Goal: Navigation & Orientation: Find specific page/section

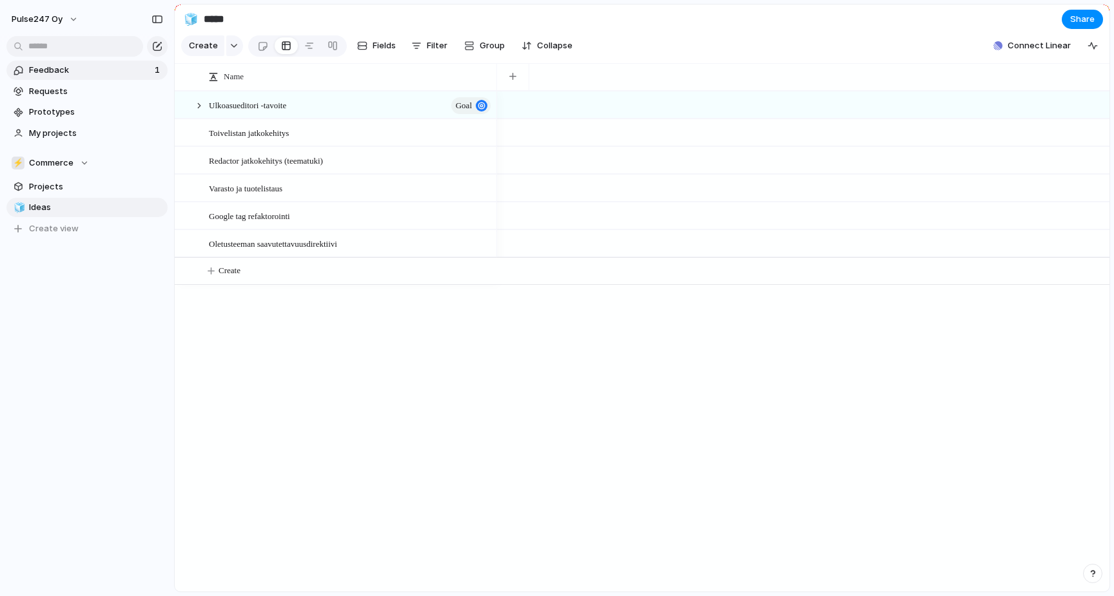
click at [88, 73] on span "Feedback" at bounding box center [90, 70] width 122 height 13
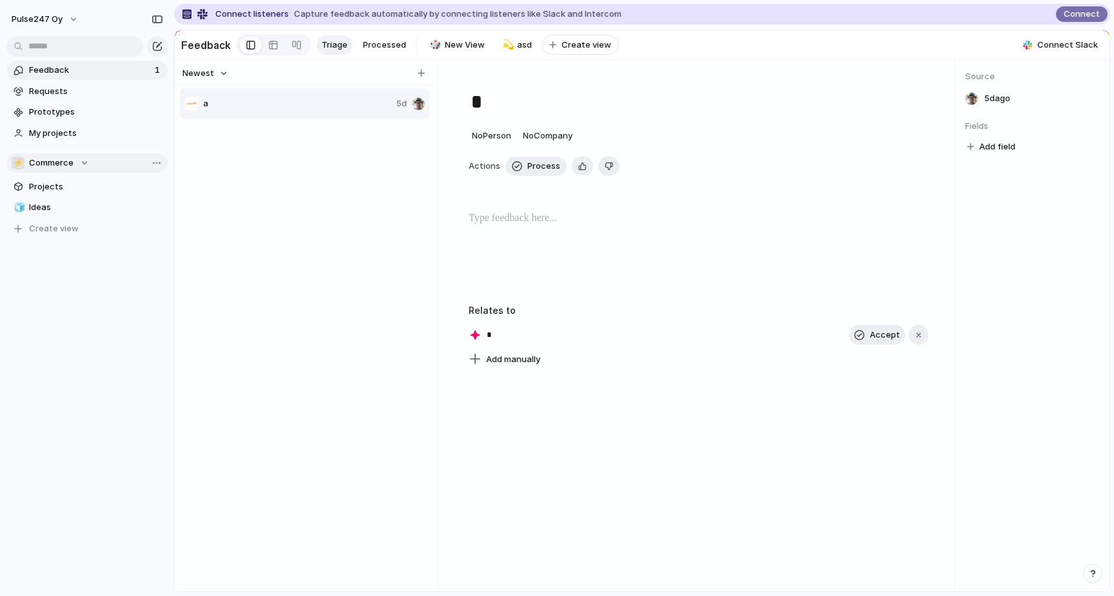
click at [82, 160] on div "⚡ Commerce" at bounding box center [50, 163] width 77 height 13
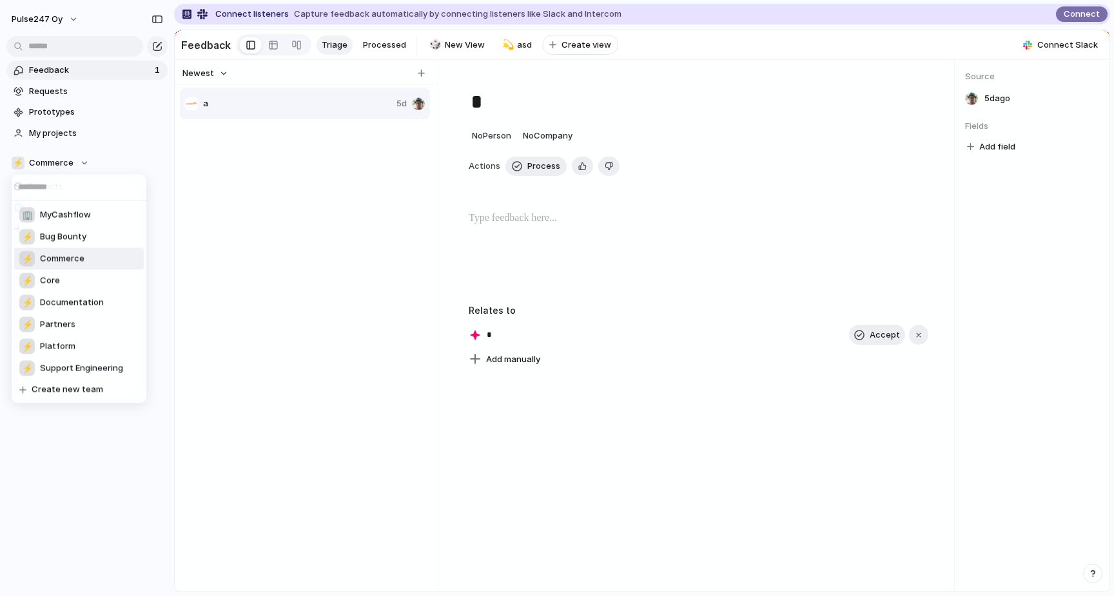
click at [62, 262] on span "Commerce" at bounding box center [62, 259] width 44 height 13
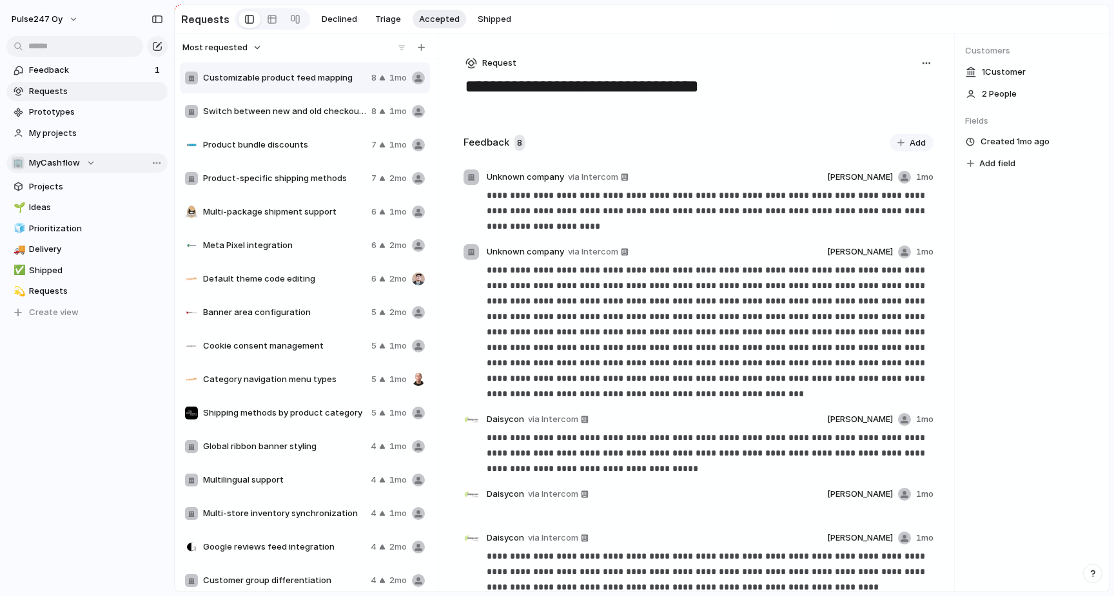
click at [68, 161] on span "MyCashflow" at bounding box center [54, 163] width 51 height 13
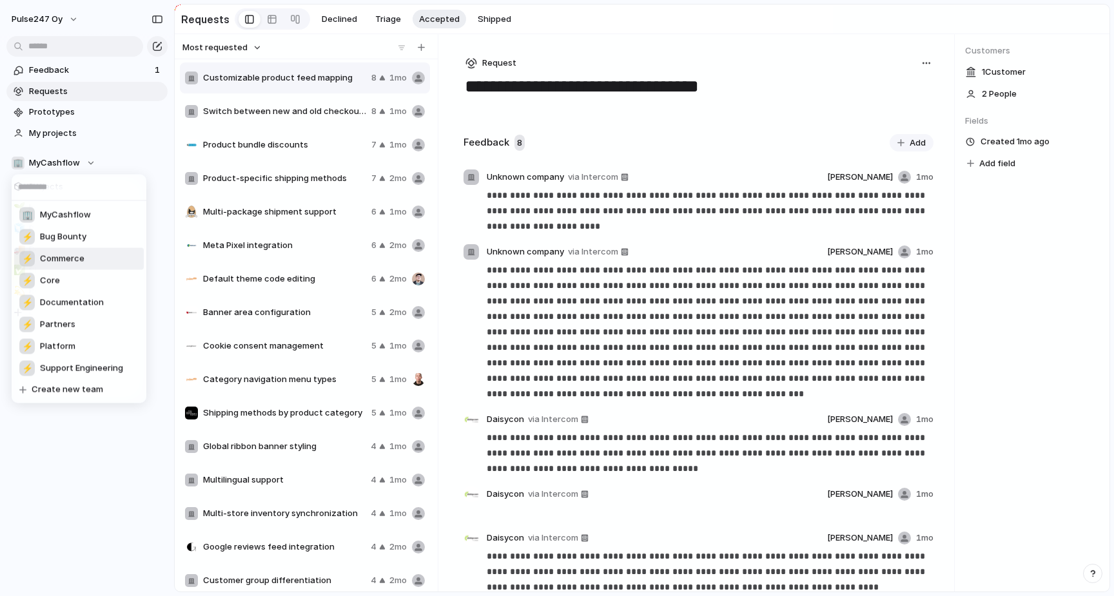
click at [67, 257] on span "Commerce" at bounding box center [62, 259] width 44 height 13
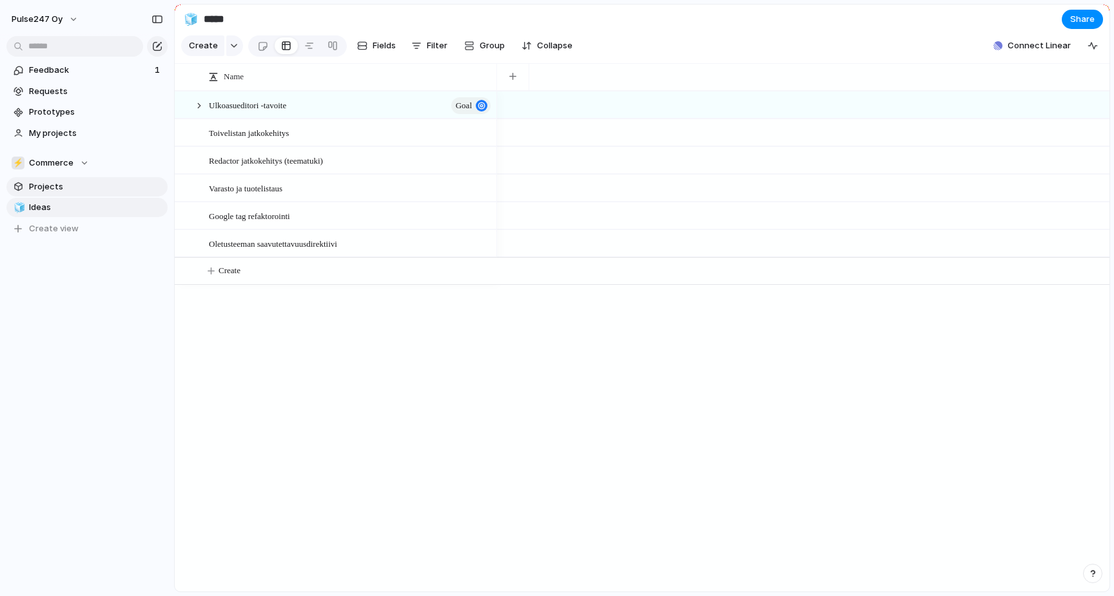
click at [64, 184] on span "Projects" at bounding box center [96, 187] width 134 height 13
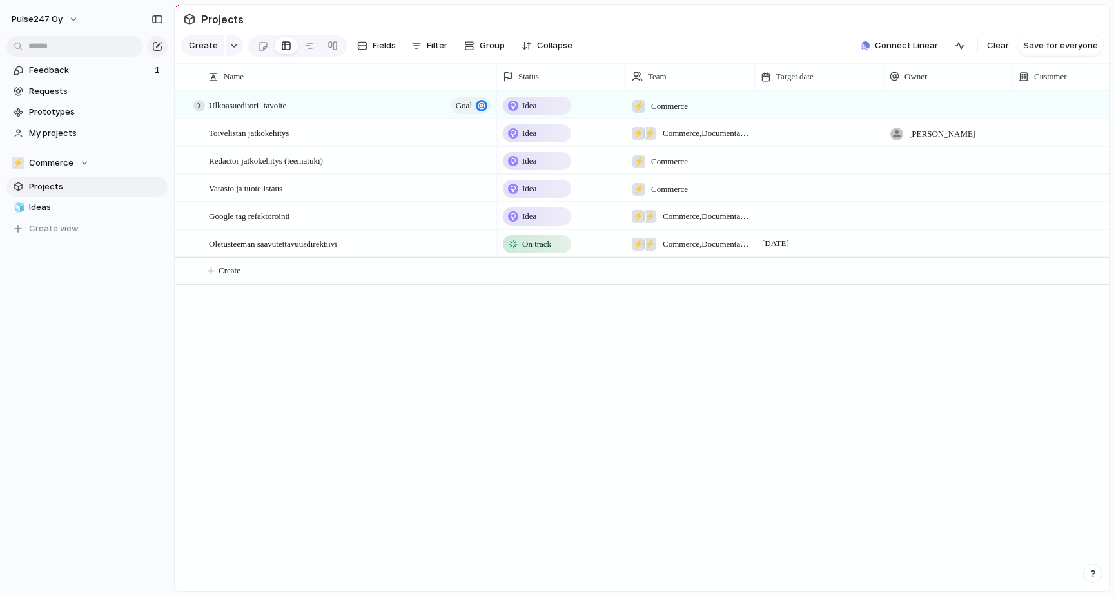
click at [200, 103] on div at bounding box center [199, 106] width 12 height 12
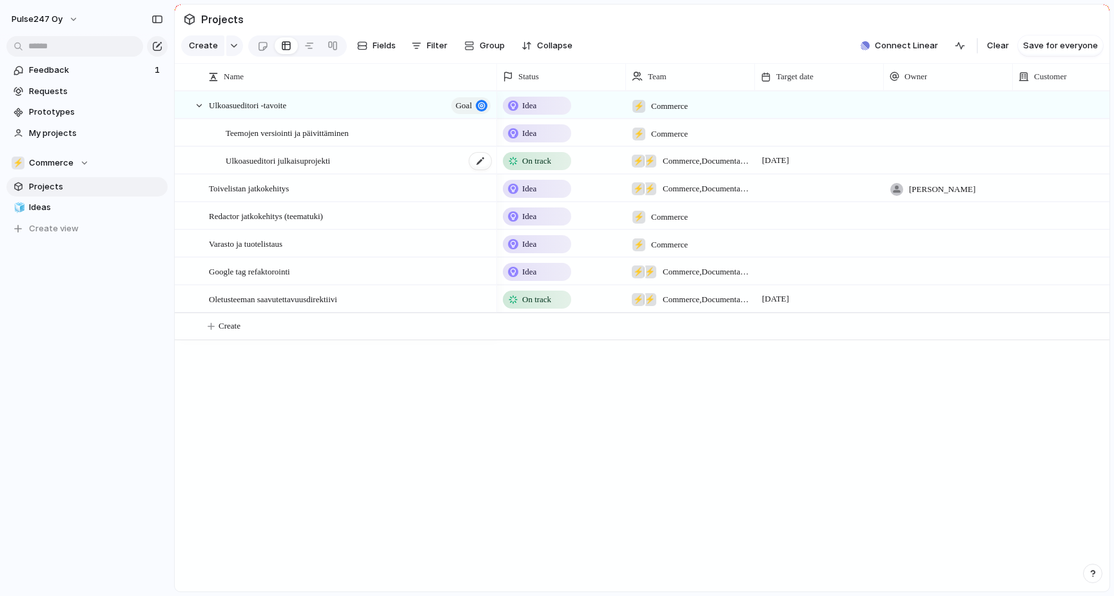
click at [275, 157] on span "Ulkoasueditori julkaisuprojekti" at bounding box center [278, 160] width 104 height 15
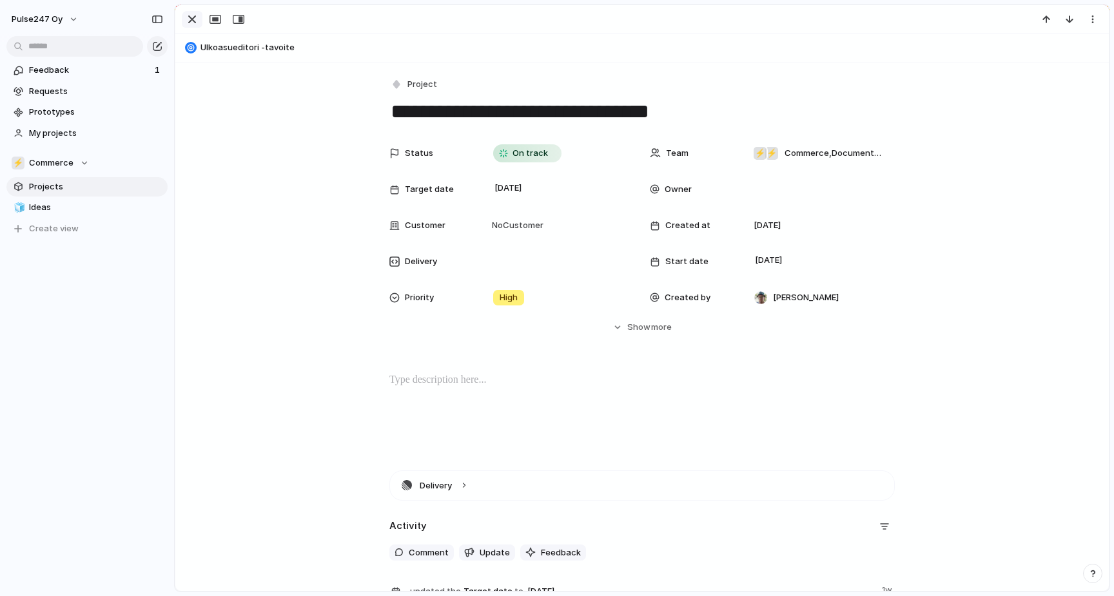
click at [186, 20] on div "button" at bounding box center [191, 19] width 15 height 15
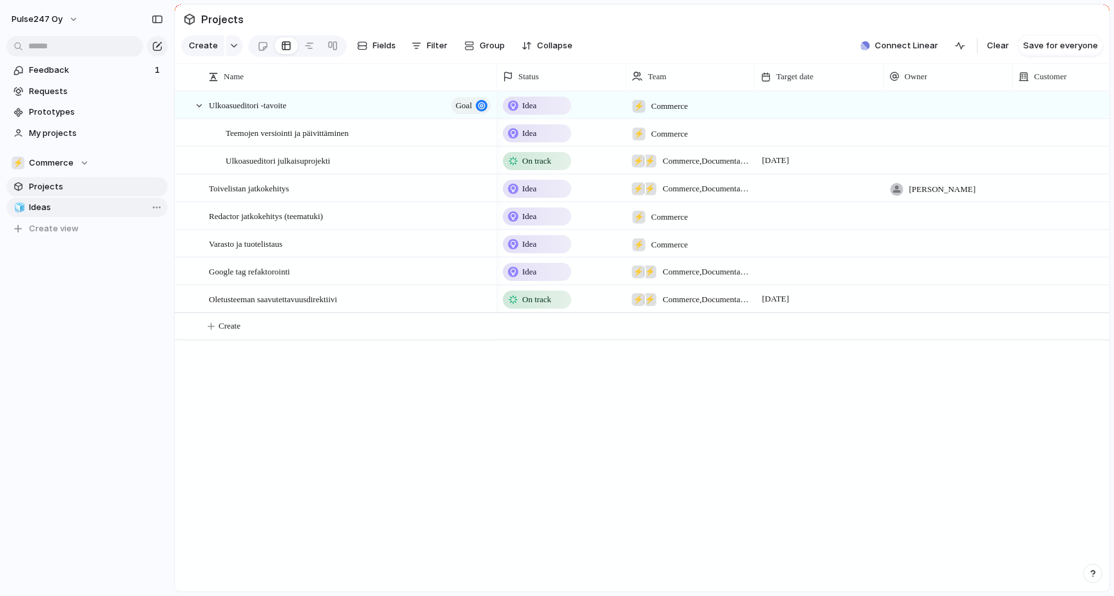
click at [42, 213] on span "Ideas" at bounding box center [96, 207] width 134 height 13
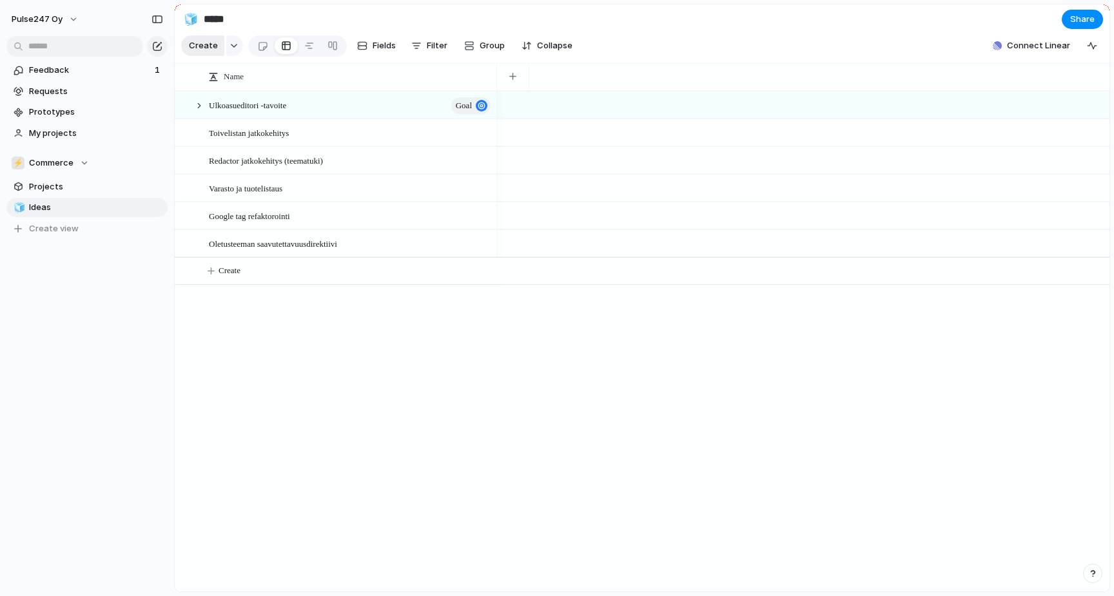
click at [211, 41] on span "Create" at bounding box center [203, 45] width 29 height 13
click at [69, 91] on span "Requests" at bounding box center [96, 91] width 134 height 13
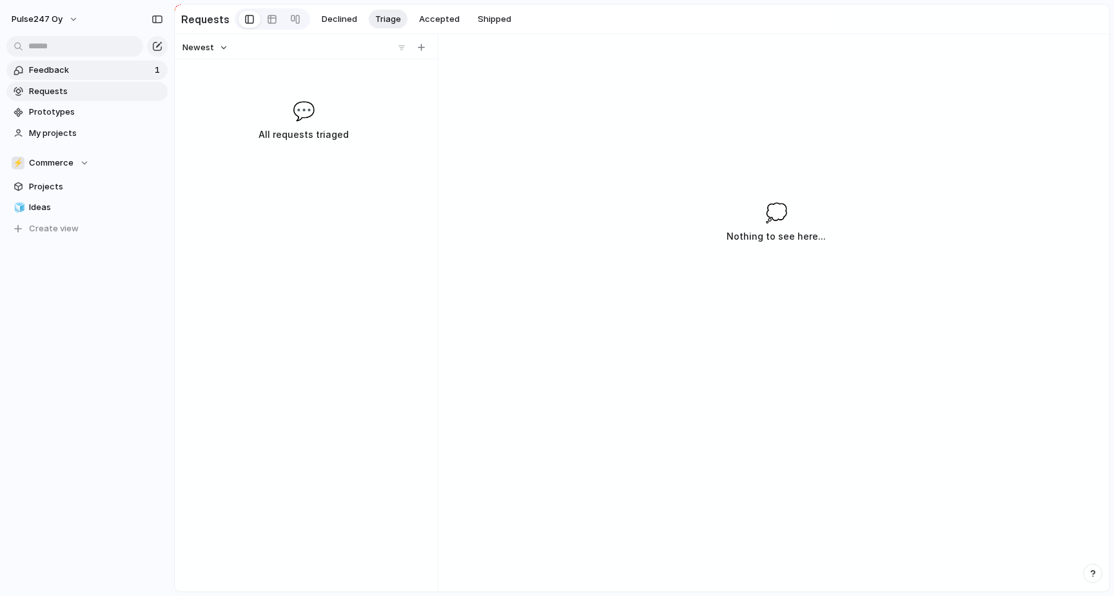
click at [68, 72] on span "Feedback" at bounding box center [90, 70] width 122 height 13
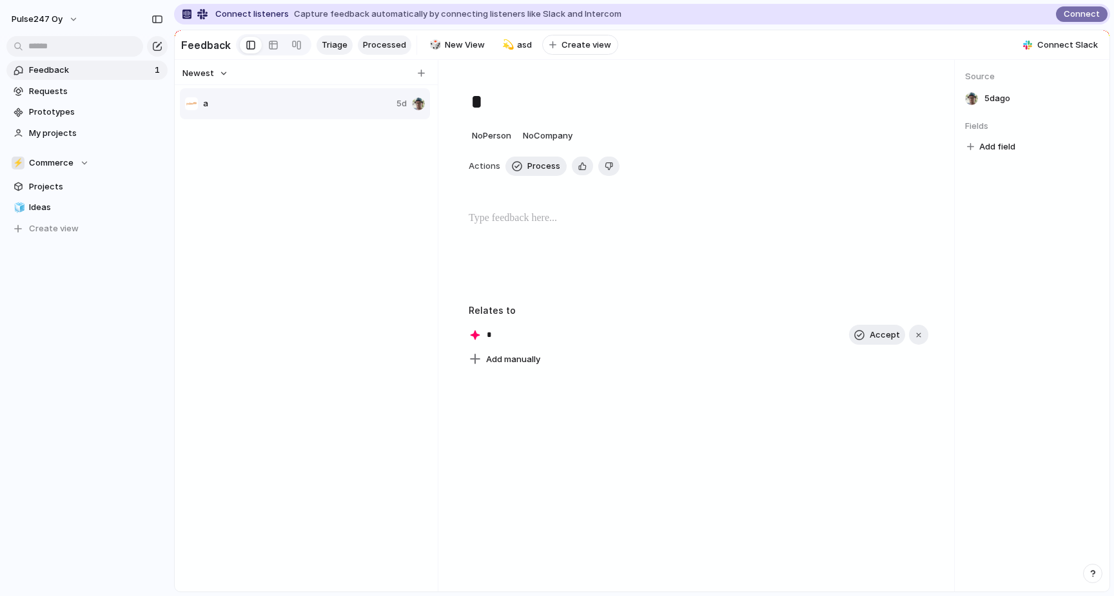
click at [358, 43] on link "Processed" at bounding box center [385, 44] width 54 height 19
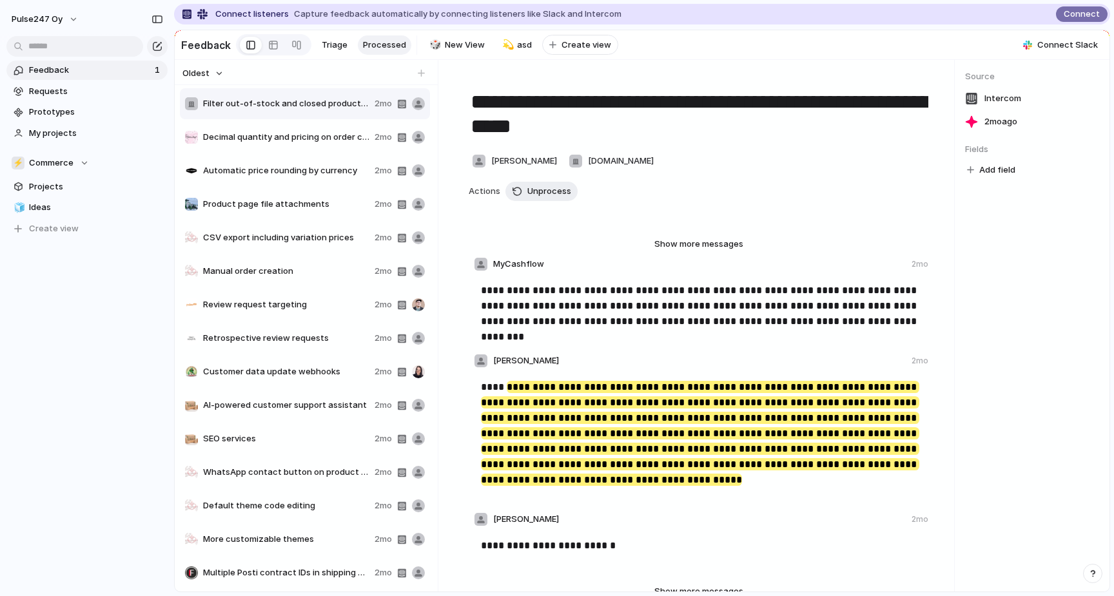
click at [272, 138] on span "Decimal quantity and pricing on order card" at bounding box center [286, 137] width 166 height 13
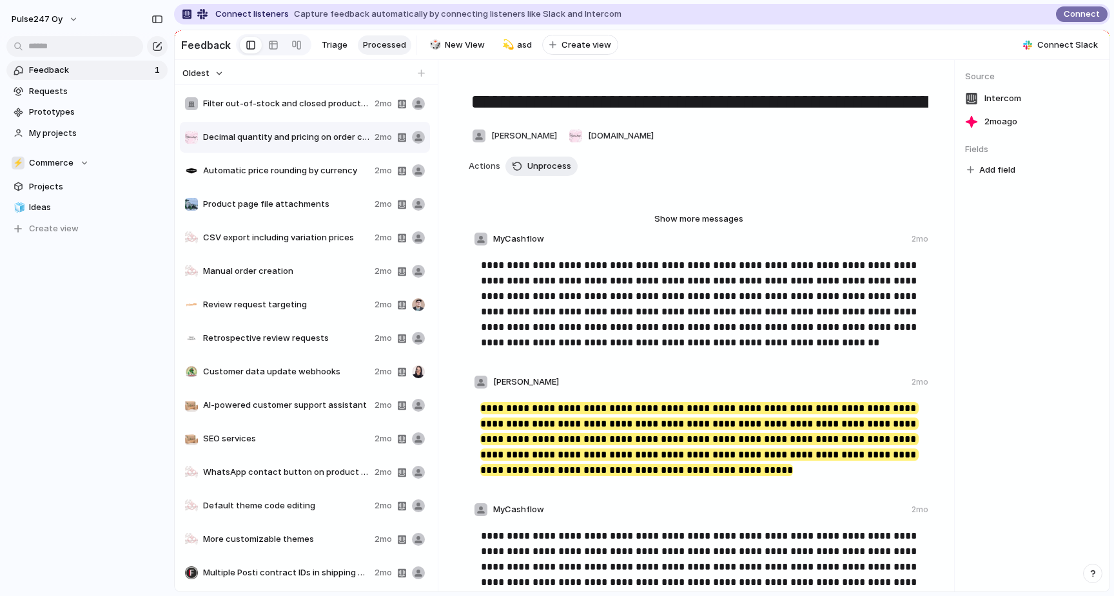
scroll to position [27, 0]
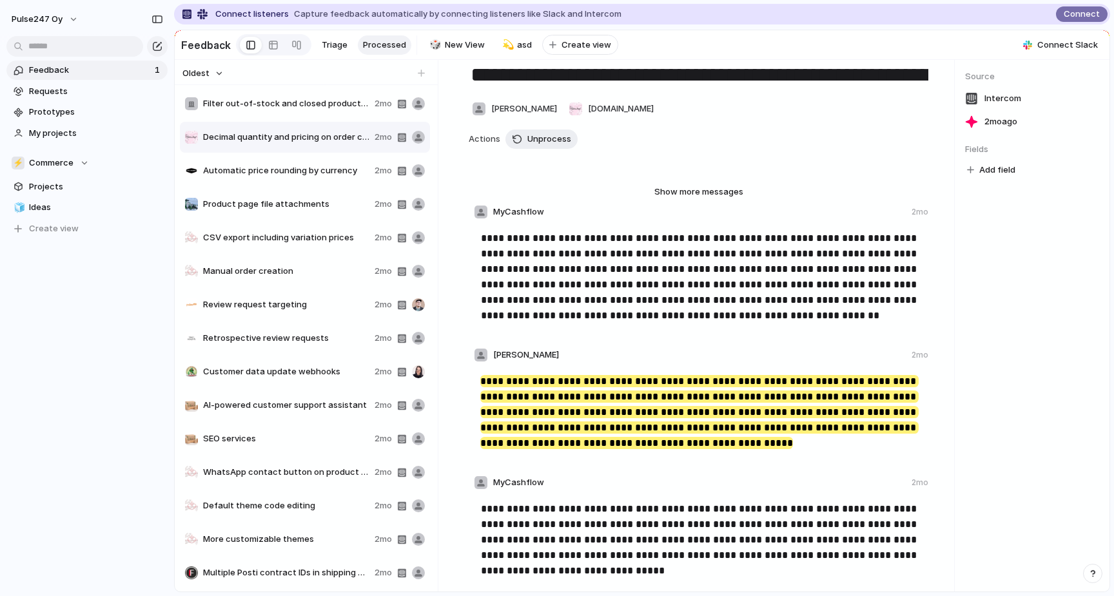
click at [587, 416] on mark "**********" at bounding box center [699, 411] width 438 height 73
click at [667, 401] on mark "**********" at bounding box center [699, 411] width 438 height 73
click at [522, 43] on span "asd" at bounding box center [524, 45] width 15 height 13
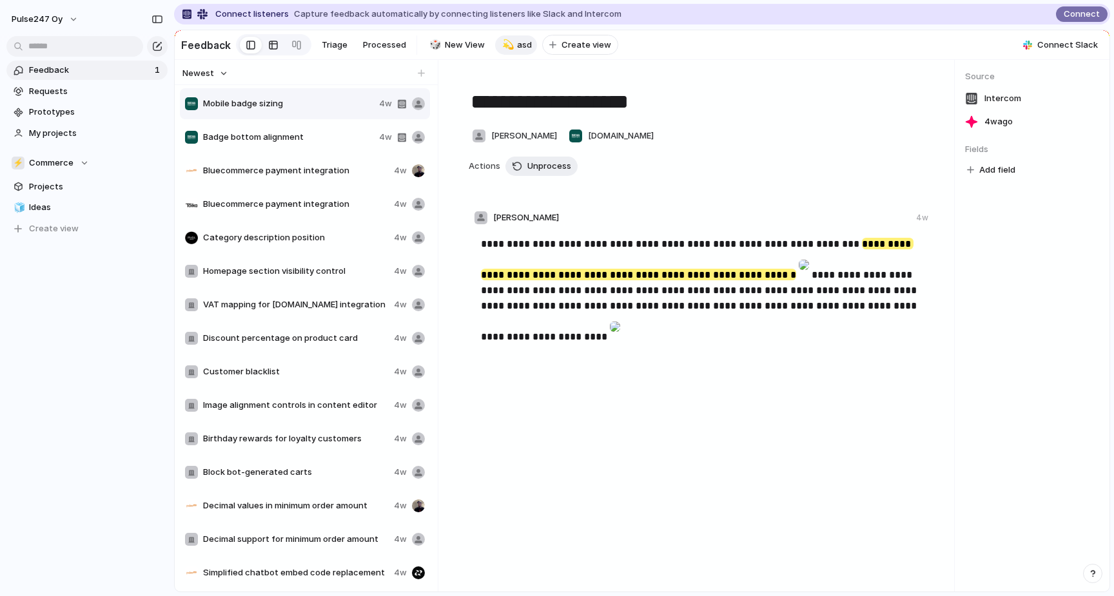
click at [268, 50] on div at bounding box center [273, 45] width 10 height 21
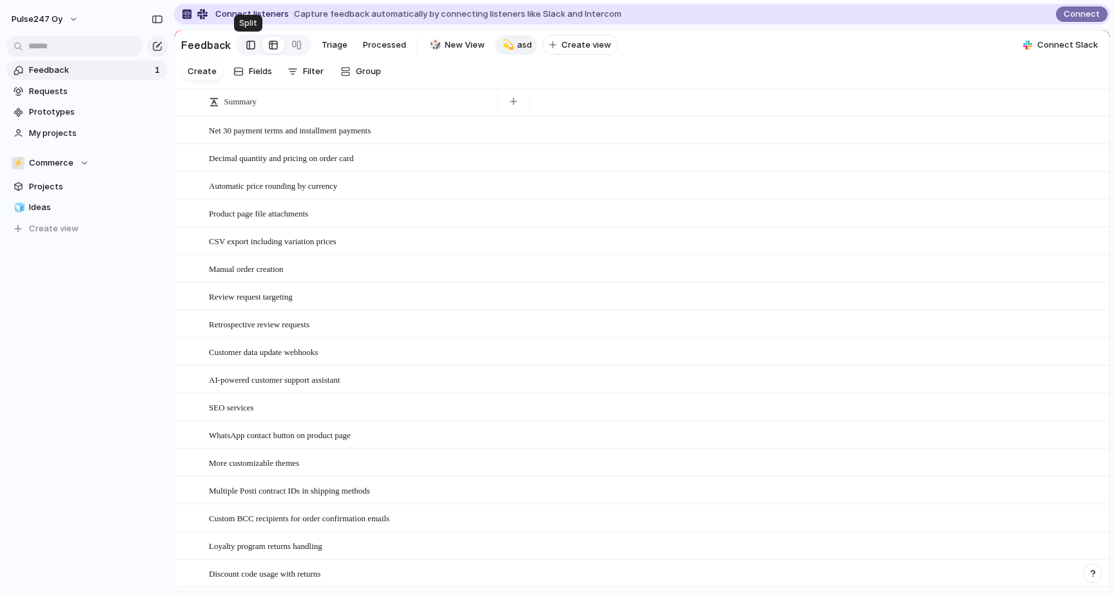
click at [251, 46] on div at bounding box center [250, 44] width 9 height 19
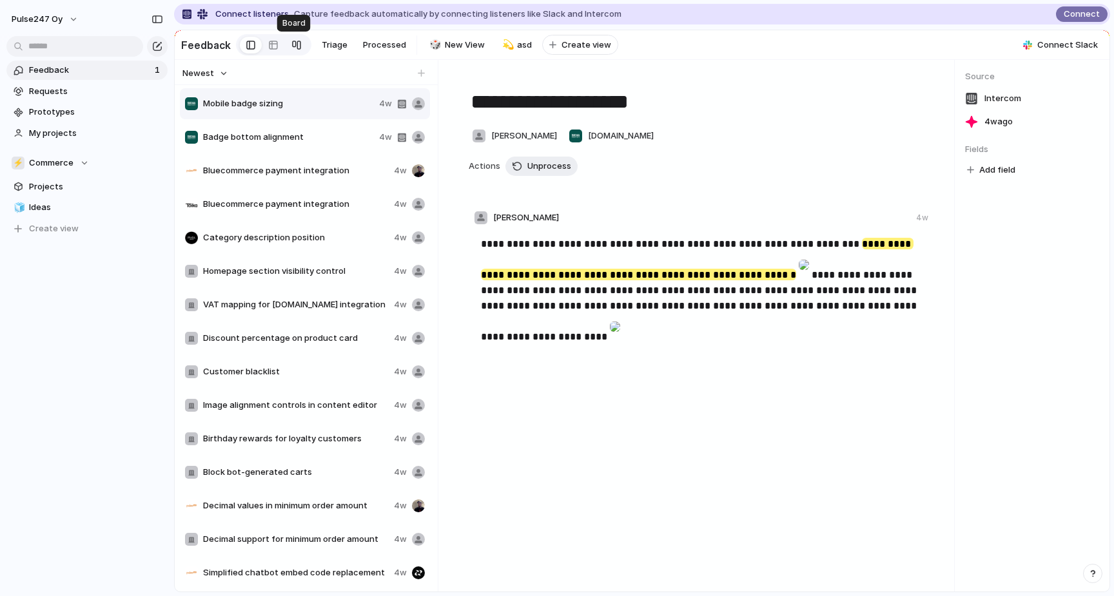
click at [294, 46] on div at bounding box center [296, 45] width 10 height 21
click at [242, 46] on link at bounding box center [251, 45] width 22 height 21
click at [39, 211] on span "Ideas" at bounding box center [96, 207] width 134 height 13
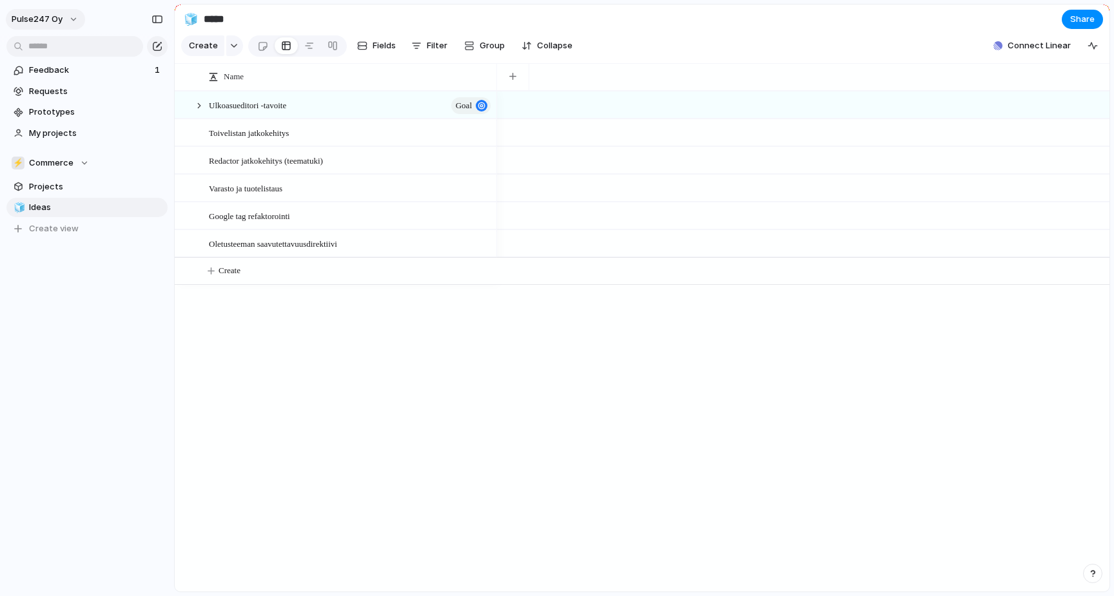
click at [64, 21] on button "Pulse247 Oy" at bounding box center [45, 19] width 79 height 21
click at [100, 7] on div "Settings Invite members Change theme Sign out" at bounding box center [557, 298] width 1114 height 596
